Goal: Information Seeking & Learning: Learn about a topic

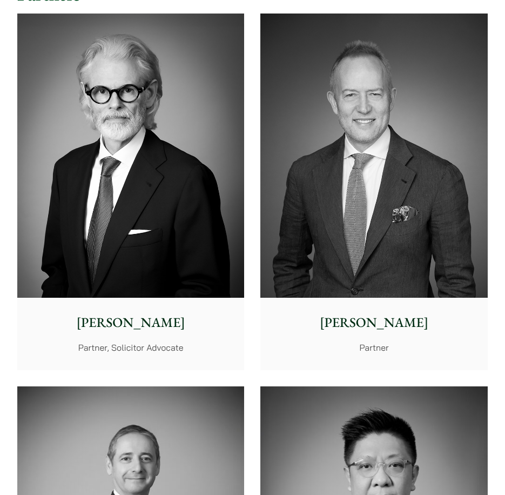
scroll to position [432, 0]
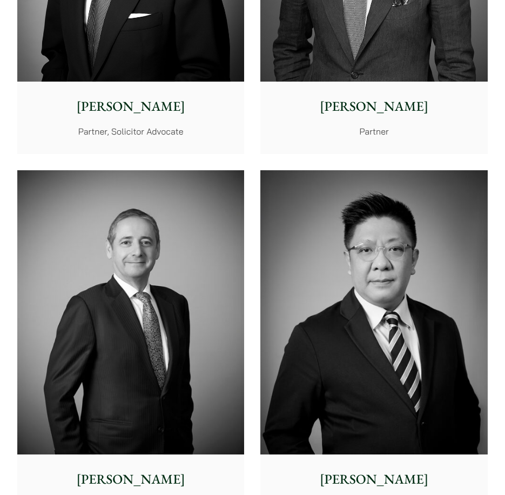
click at [74, 325] on img at bounding box center [130, 312] width 227 height 284
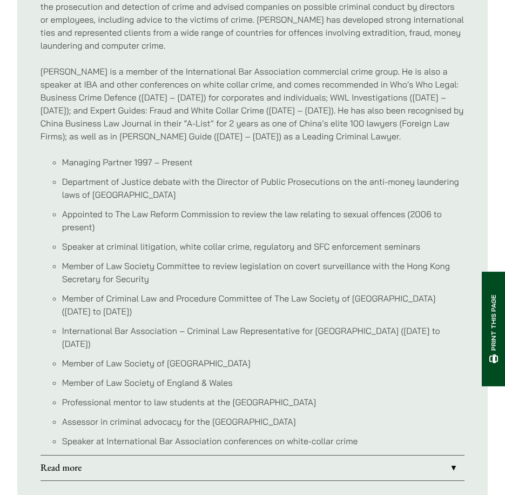
scroll to position [918, 0]
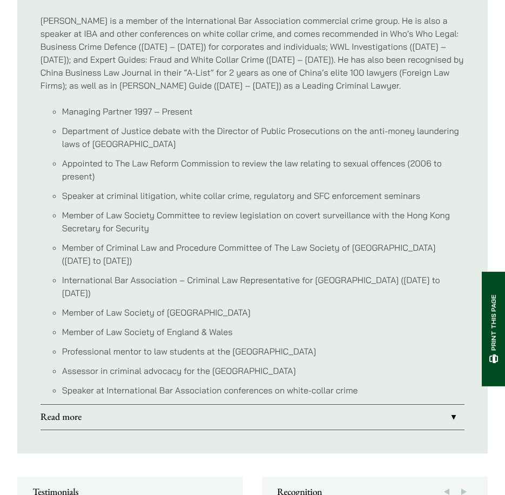
click at [79, 404] on link "Read more" at bounding box center [252, 416] width 424 height 25
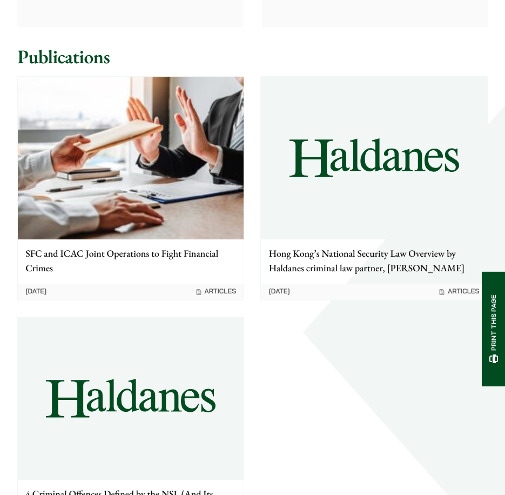
scroll to position [1925, 0]
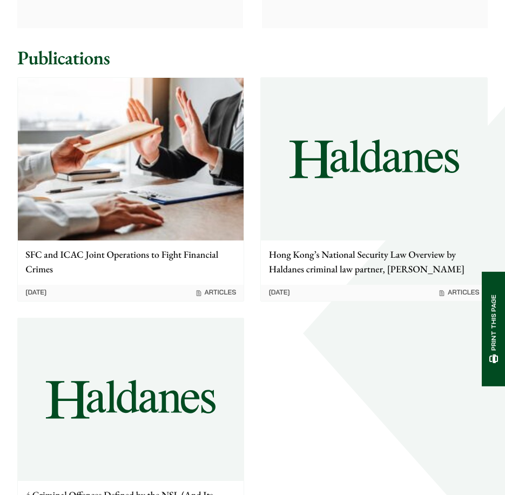
click at [316, 183] on div at bounding box center [374, 159] width 226 height 163
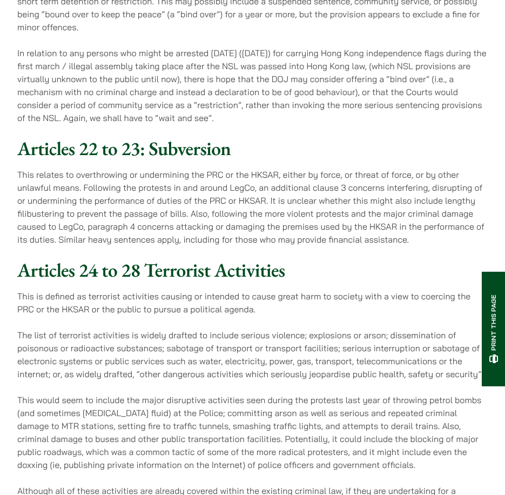
scroll to position [1620, 0]
